Goal: Task Accomplishment & Management: Use online tool/utility

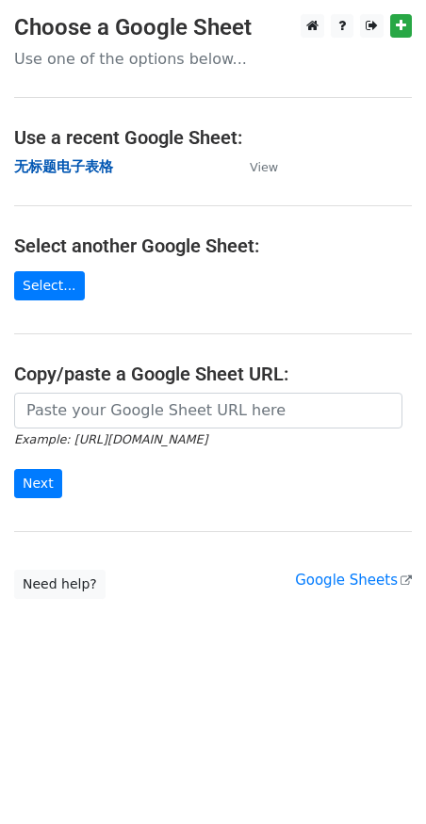
click at [87, 167] on strong "无标题电子表格" at bounding box center [63, 166] width 99 height 17
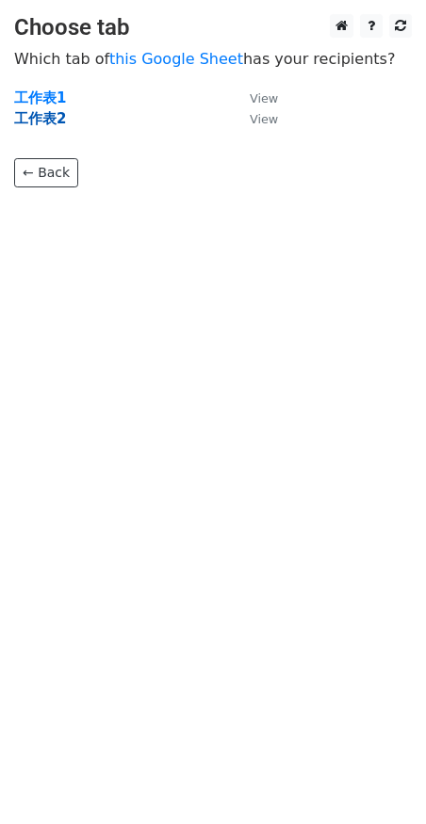
click at [31, 123] on strong "工作表2" at bounding box center [40, 118] width 52 height 17
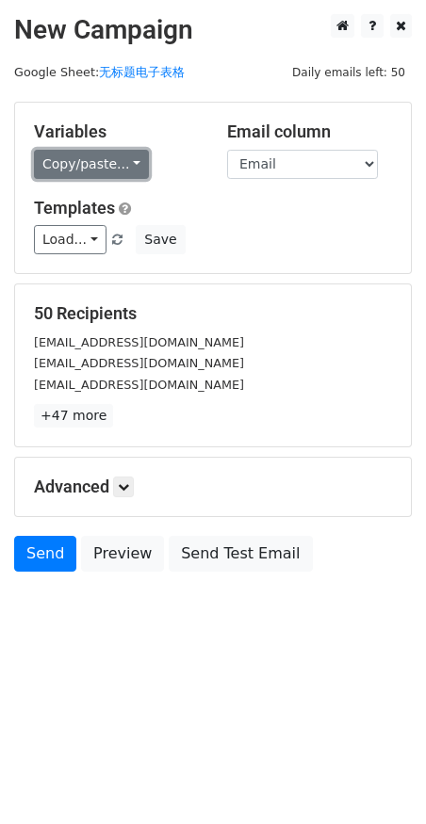
click at [83, 160] on link "Copy/paste..." at bounding box center [91, 164] width 115 height 29
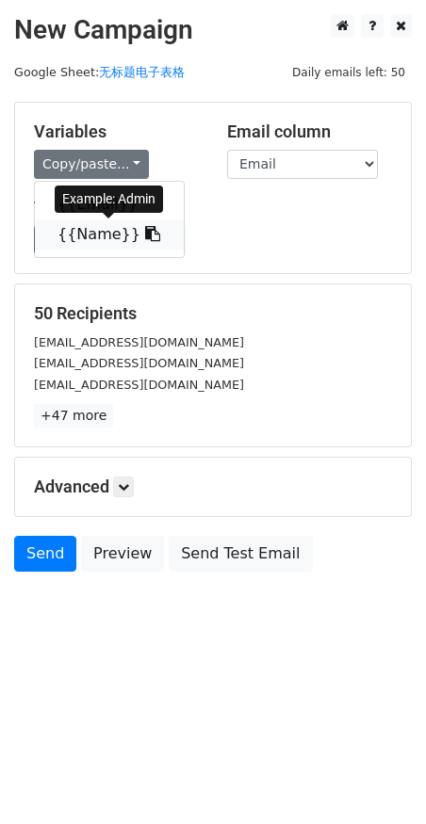
click at [105, 233] on link "{{Name}}" at bounding box center [109, 234] width 149 height 30
